Goal: Task Accomplishment & Management: Manage account settings

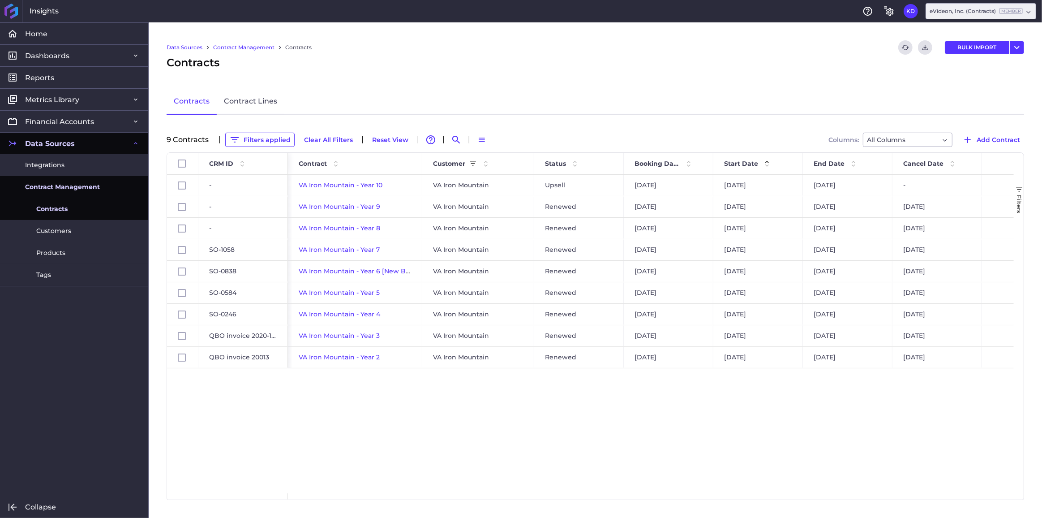
click at [325, 142] on button "Clear All Filters" at bounding box center [328, 140] width 57 height 14
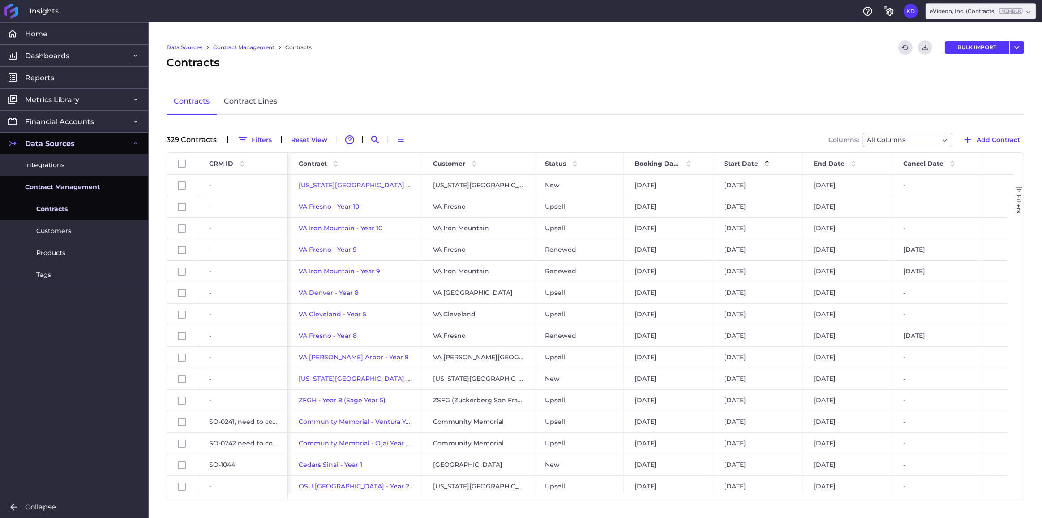
click at [259, 138] on button "Filters" at bounding box center [254, 140] width 43 height 14
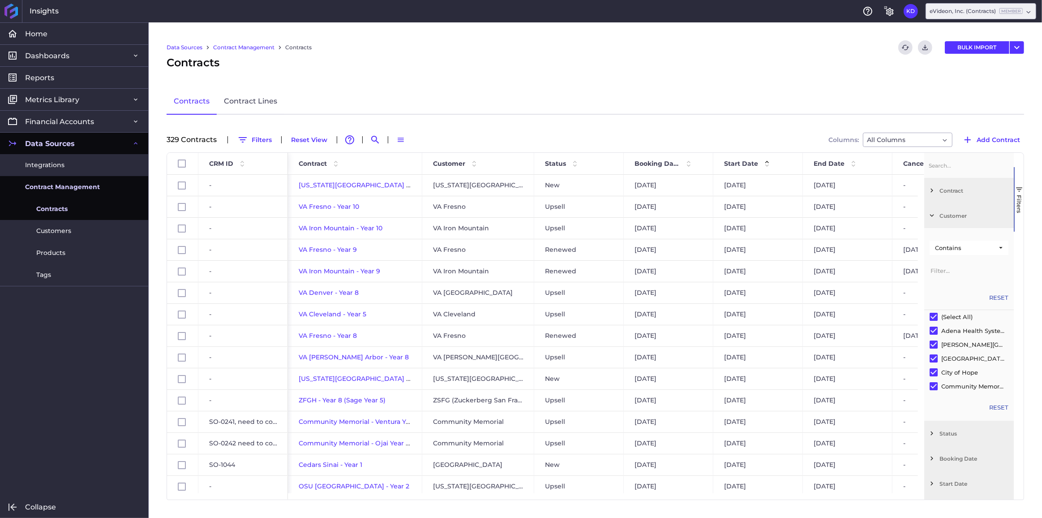
click at [949, 269] on input "Filter Value" at bounding box center [969, 270] width 79 height 18
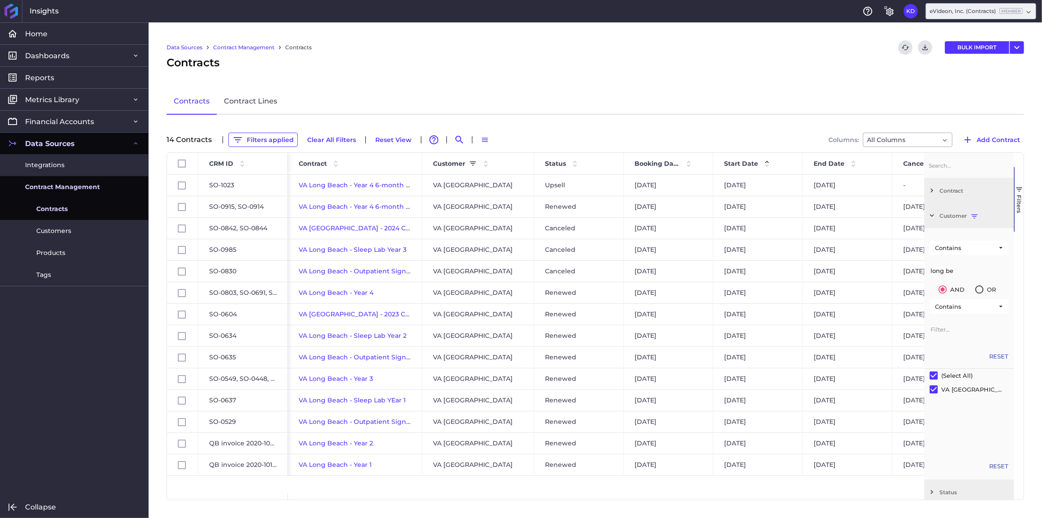
type input "long be"
click at [261, 136] on button "Filters applied" at bounding box center [262, 140] width 69 height 14
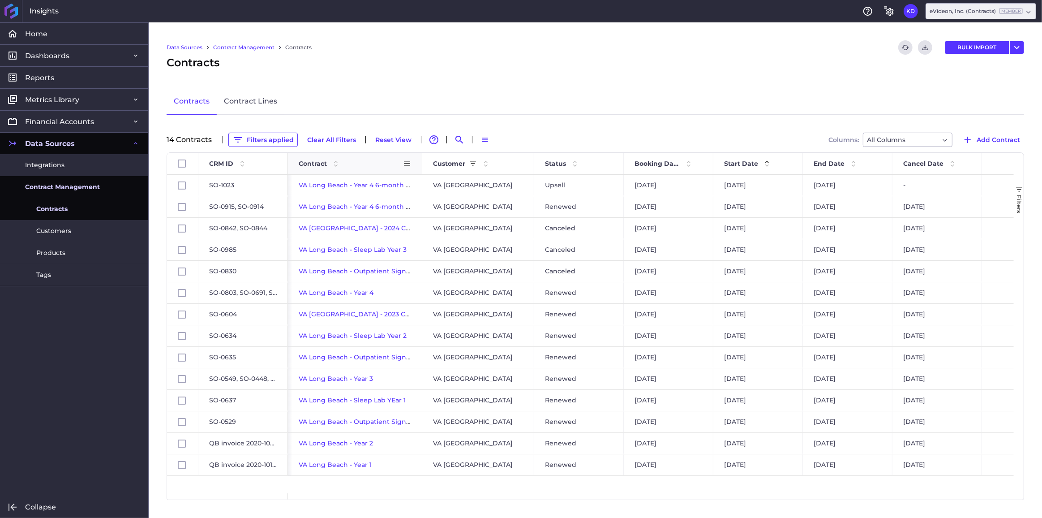
click at [312, 163] on span "Contract" at bounding box center [313, 163] width 28 height 8
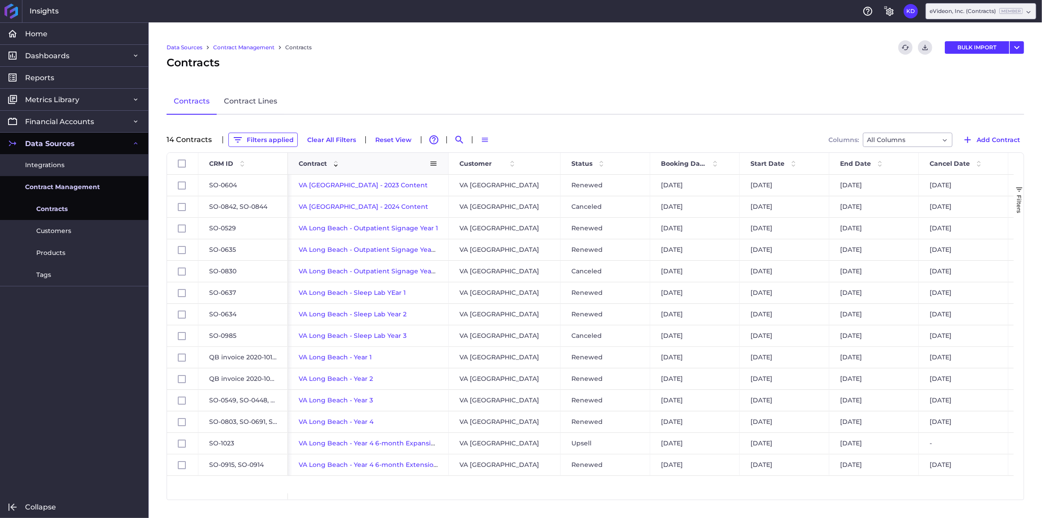
drag, startPoint x: 421, startPoint y: 163, endPoint x: 449, endPoint y: 168, distance: 28.2
click at [449, 168] on div at bounding box center [449, 164] width 4 height 22
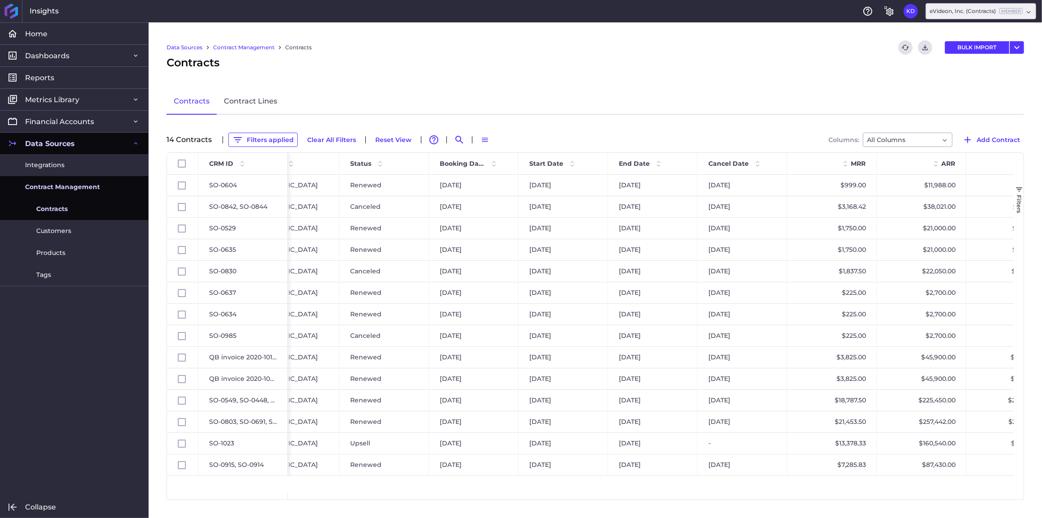
scroll to position [0, 220]
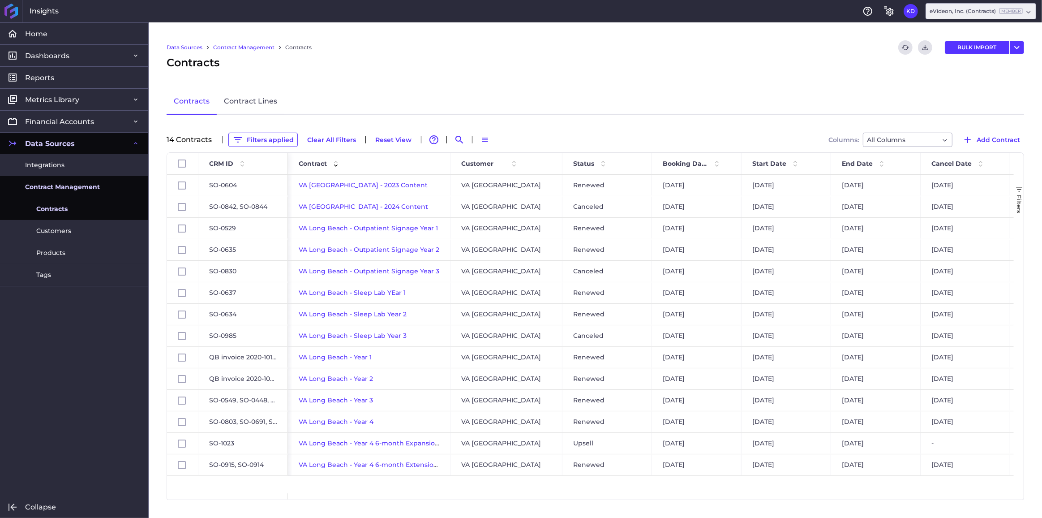
click at [579, 477] on div "VA [GEOGRAPHIC_DATA] - Year 4 6-month Expansion [DATE] [GEOGRAPHIC_DATA] [GEOGR…" at bounding box center [651, 334] width 726 height 318
click at [354, 269] on span "VA Long Beach - Outpatient Signage Year 3" at bounding box center [369, 271] width 141 height 8
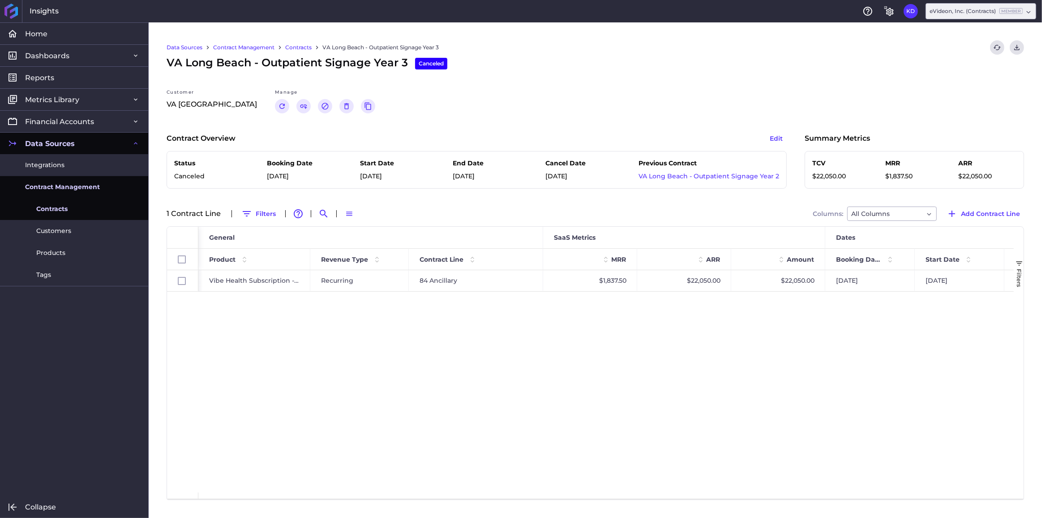
click at [777, 137] on button "Edit" at bounding box center [776, 138] width 21 height 14
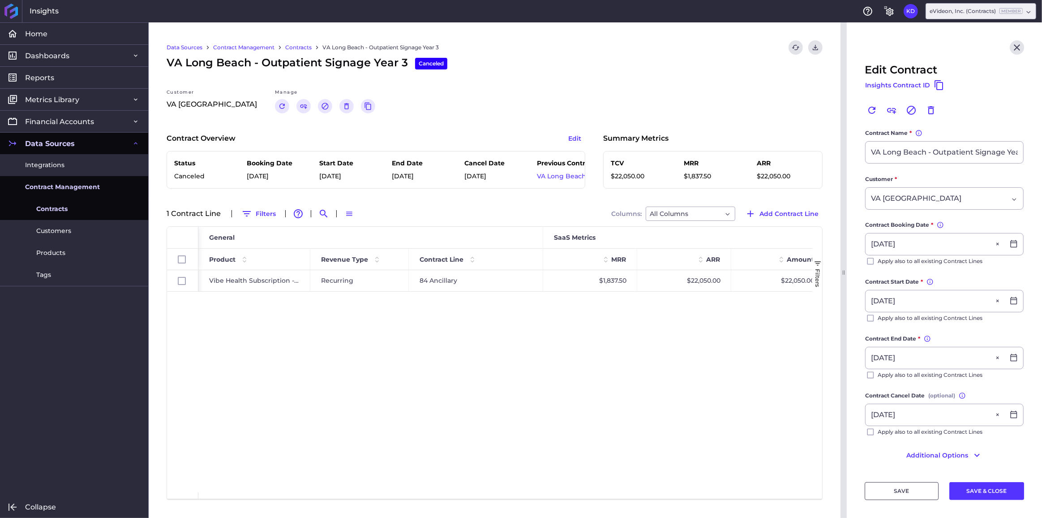
click at [950, 456] on button "Additional Options" at bounding box center [944, 455] width 159 height 14
